Goal: Task Accomplishment & Management: Use online tool/utility

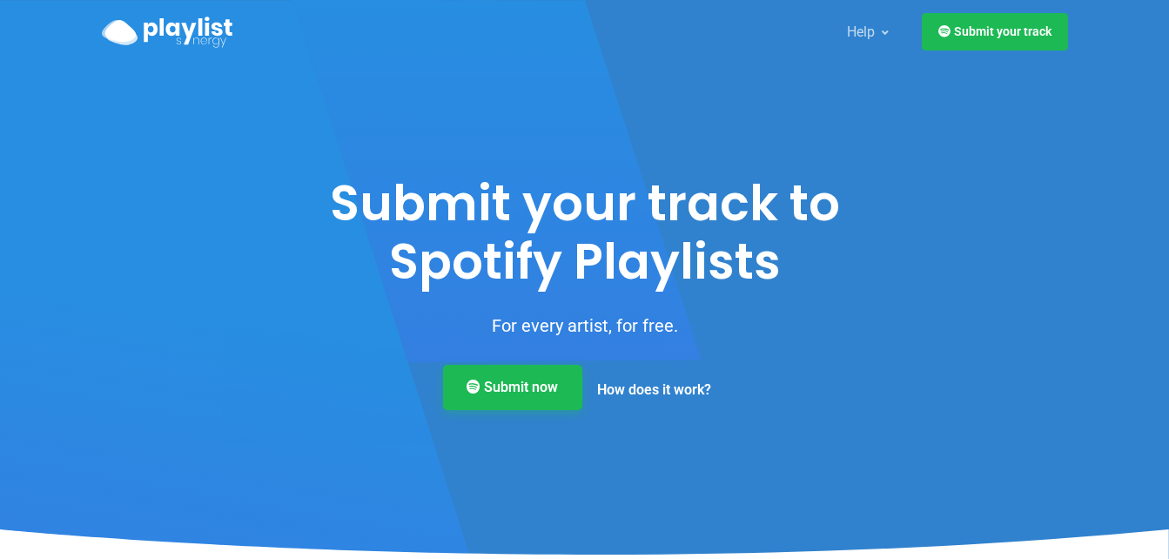
click at [501, 384] on link "Submit now" at bounding box center [512, 387] width 139 height 45
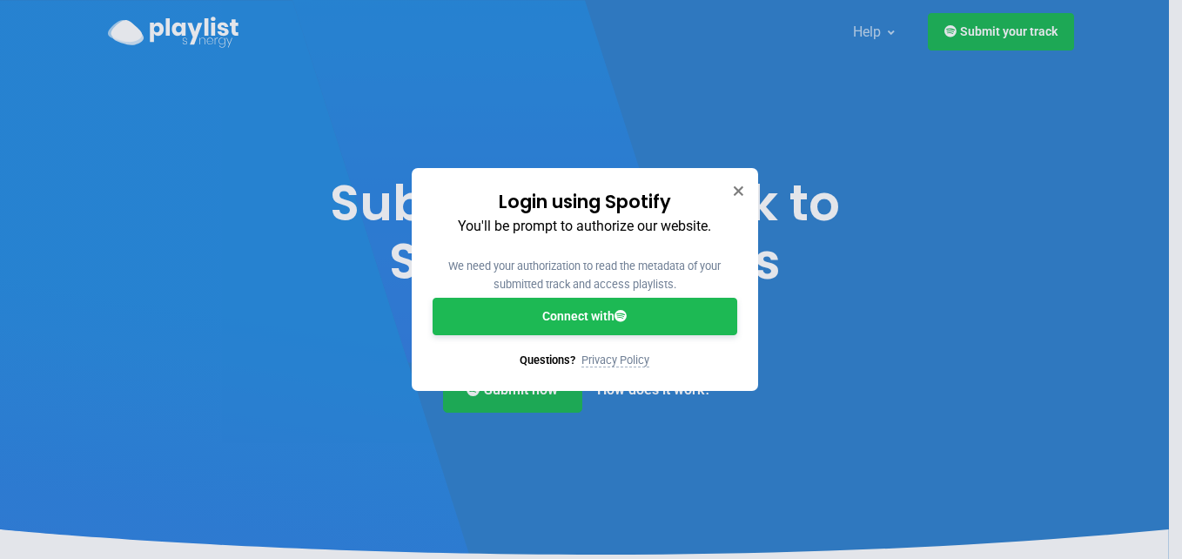
click at [558, 326] on link "Connect with" at bounding box center [584, 316] width 305 height 37
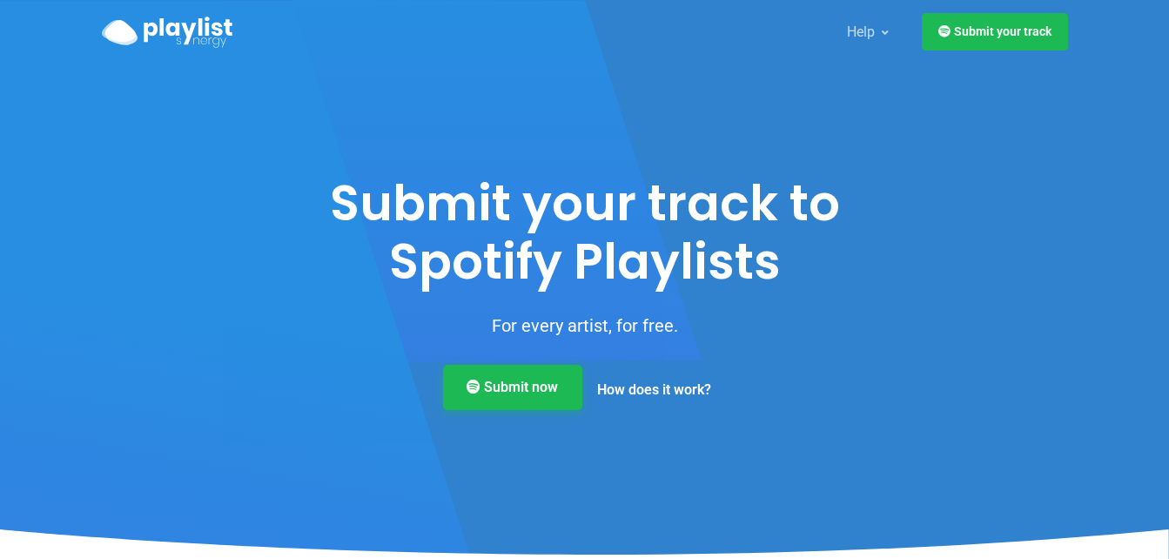
click at [518, 385] on link "Submit now" at bounding box center [512, 387] width 139 height 45
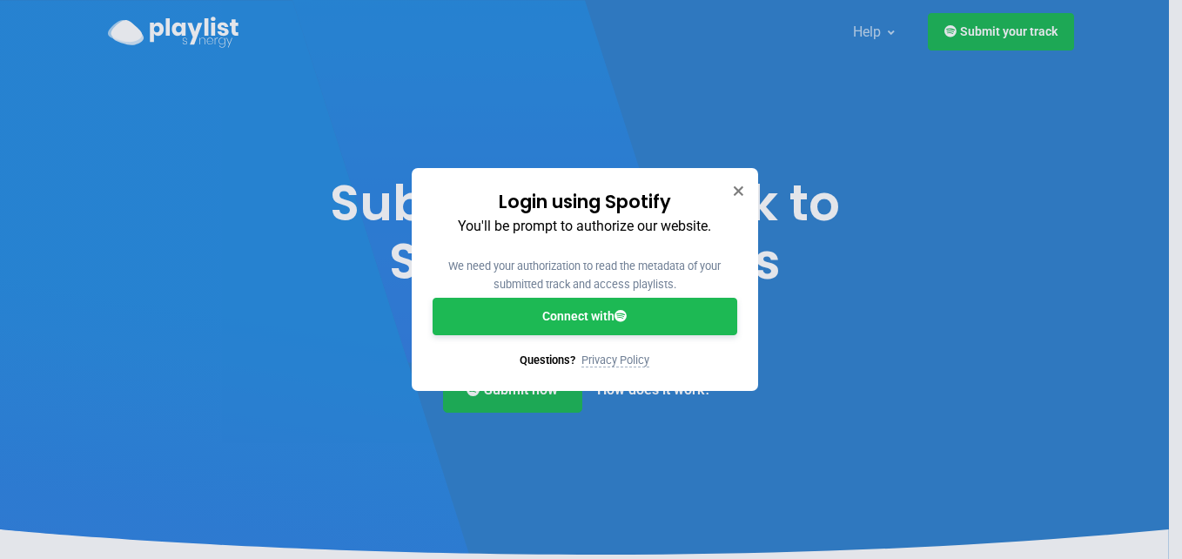
click at [593, 324] on link "Connect with" at bounding box center [584, 316] width 305 height 37
